Goal: Check status: Check status

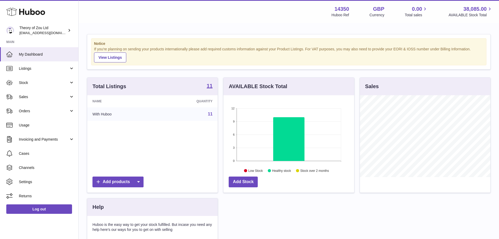
scroll to position [82, 131]
click at [39, 84] on span "Stock" at bounding box center [44, 82] width 50 height 5
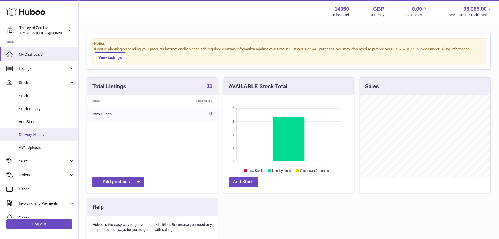
click at [43, 136] on span "Delivery History" at bounding box center [47, 134] width 56 height 5
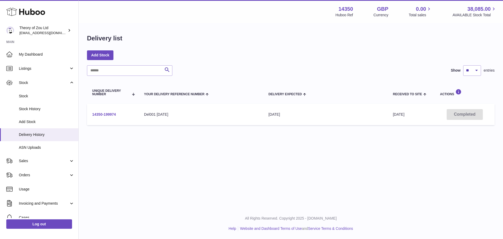
click at [102, 114] on link "14350-199974" at bounding box center [104, 114] width 24 height 4
